Goal: Task Accomplishment & Management: Use online tool/utility

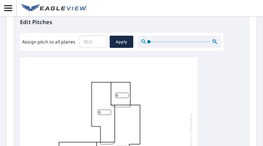
scroll to position [221, 0]
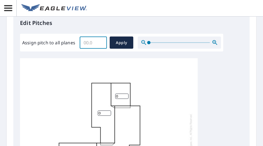
click at [100, 47] on input "Assign pitch to all planes" at bounding box center [93, 43] width 27 height 16
type input "5"
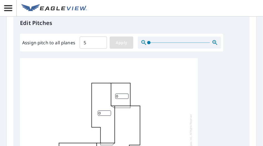
click at [124, 39] on span "Apply" at bounding box center [121, 42] width 15 height 7
type input "5"
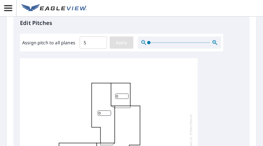
type input "5"
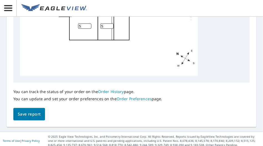
scroll to position [379, 0]
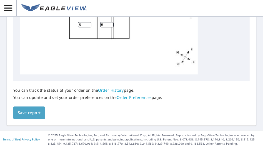
click at [25, 115] on span "Save report" at bounding box center [29, 113] width 23 height 7
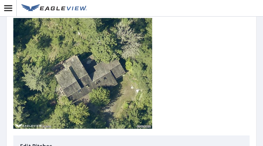
scroll to position [0, 0]
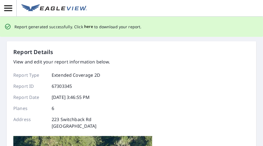
click at [87, 27] on span "here" at bounding box center [88, 26] width 9 height 7
